Goal: Download file/media

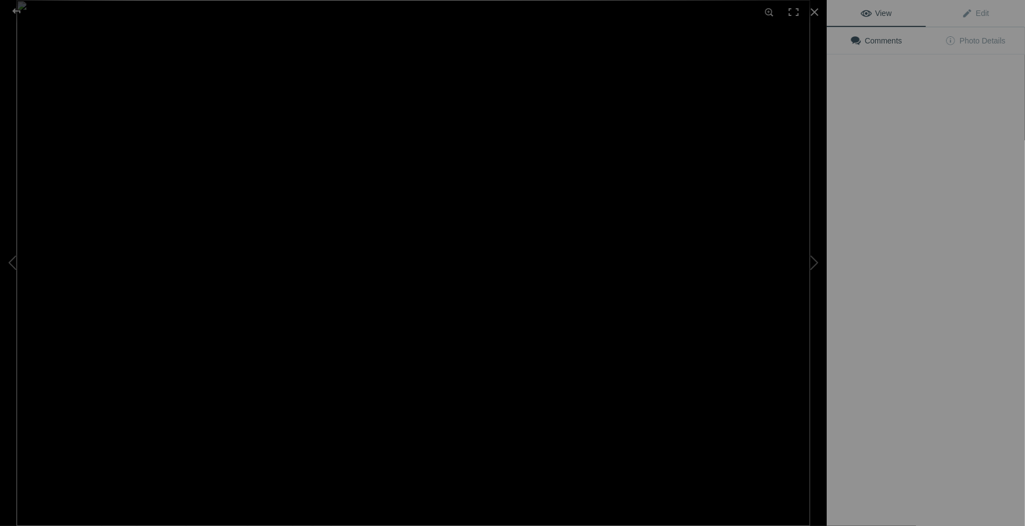
click at [593, 170] on img at bounding box center [414, 263] width 794 height 526
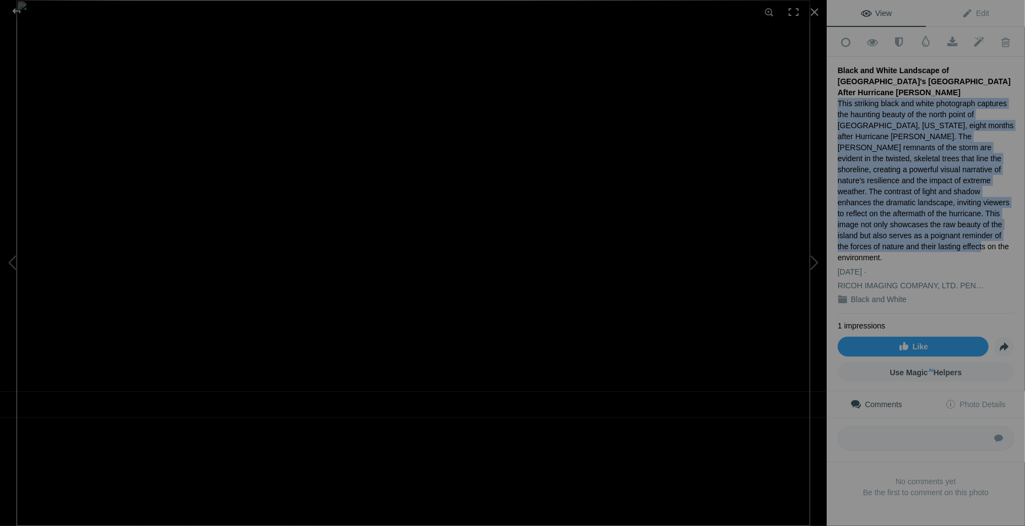
drag, startPoint x: 833, startPoint y: 89, endPoint x: 929, endPoint y: 221, distance: 163.1
click at [929, 221] on div "Add to Quick Collection Remove from Quick Collection Hide from Public View Unhi…" at bounding box center [926, 281] width 198 height 508
copy div "This striking black and white photograph captures the haunting beauty of the no…"
click at [948, 45] on span at bounding box center [952, 42] width 27 height 11
